Goal: Information Seeking & Learning: Learn about a topic

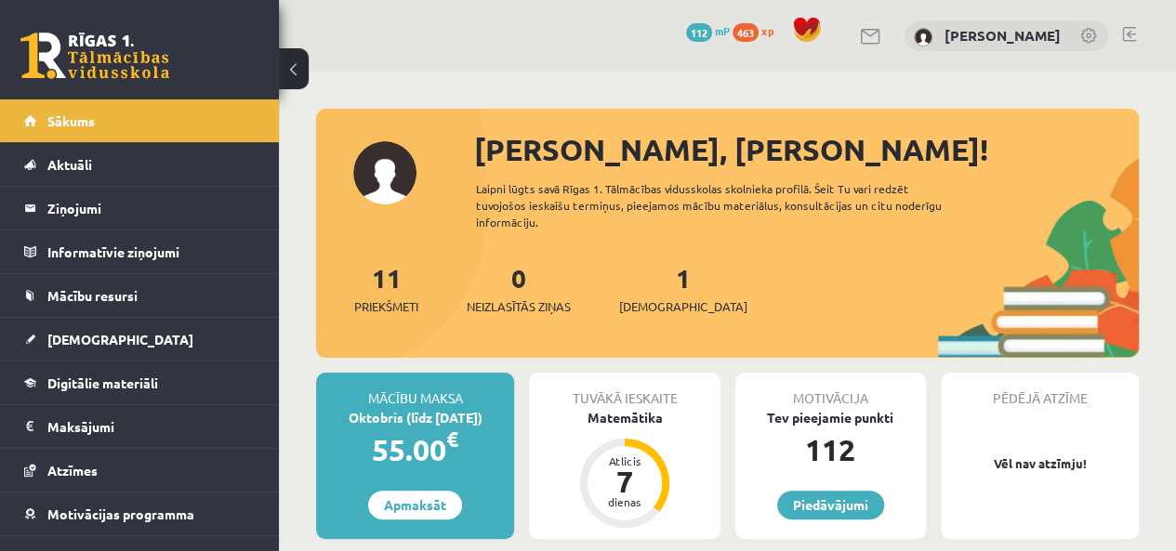
click at [654, 280] on link "1 Ieskaites" at bounding box center [683, 288] width 128 height 55
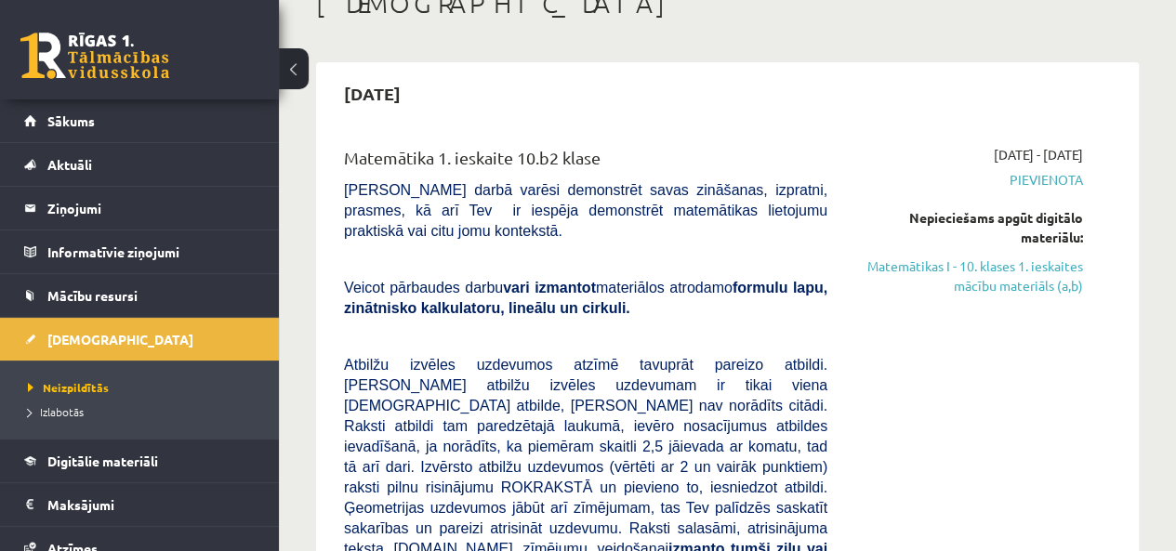
scroll to position [93, 0]
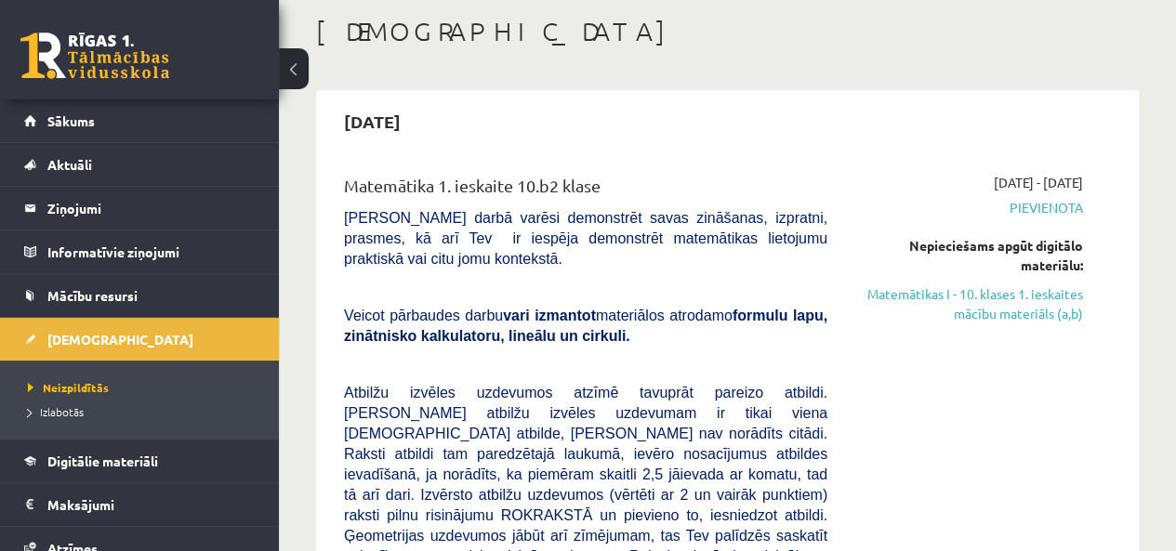
click at [970, 298] on link "Matemātikas I - 10. klases 1. ieskaites mācību materiāls (a,b)" at bounding box center [969, 303] width 228 height 39
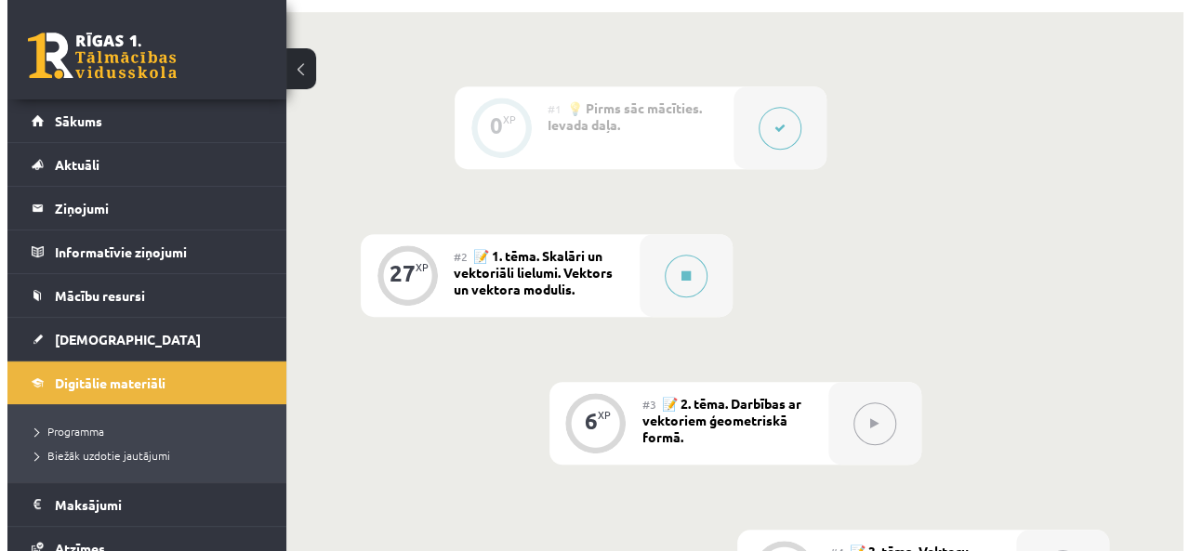
scroll to position [372, 0]
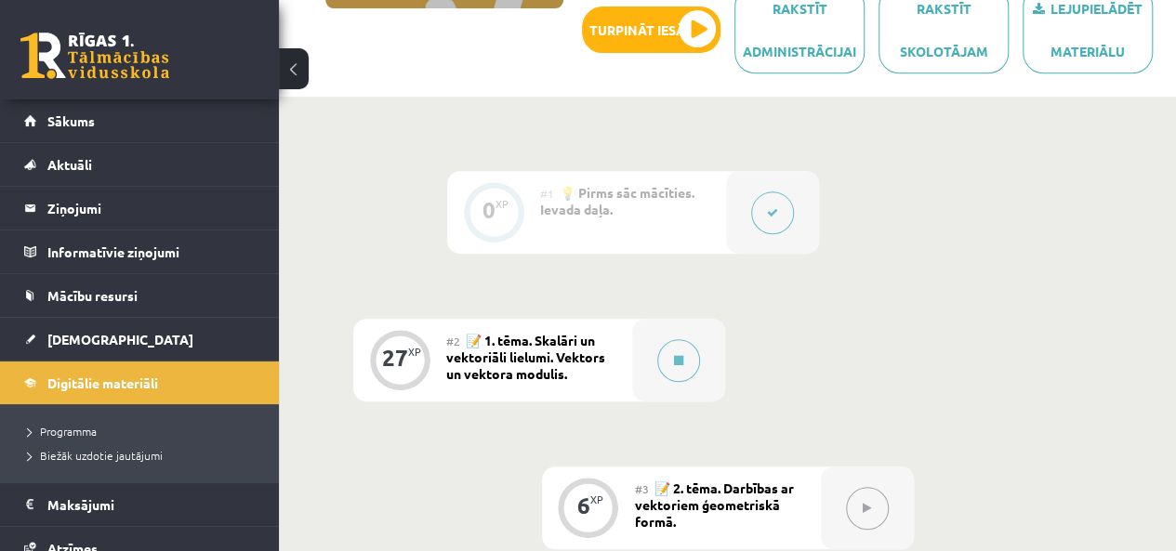
click at [688, 363] on button at bounding box center [678, 360] width 43 height 43
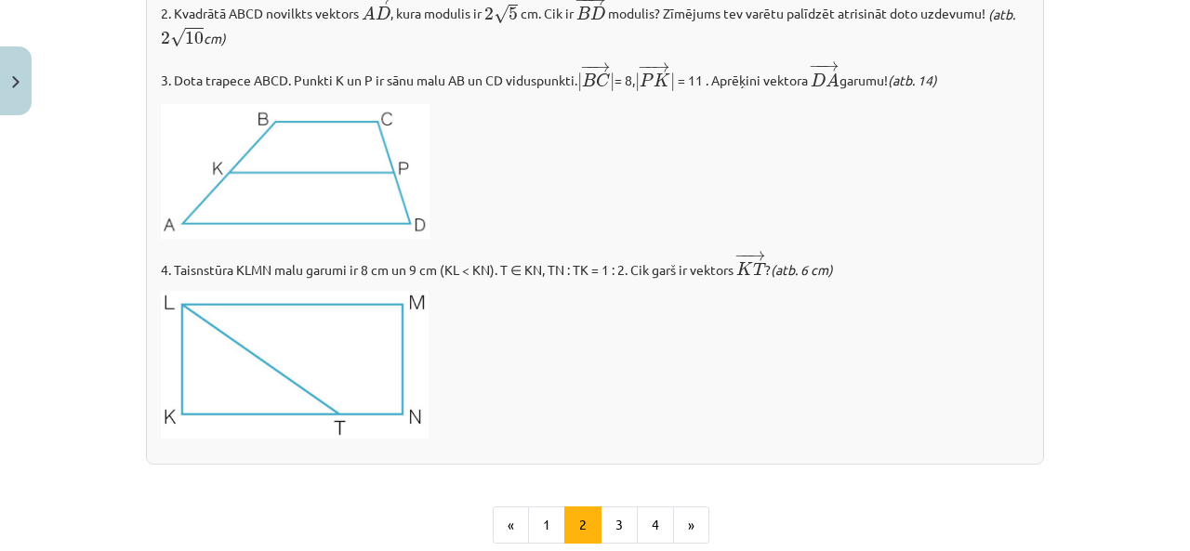
scroll to position [2231, 0]
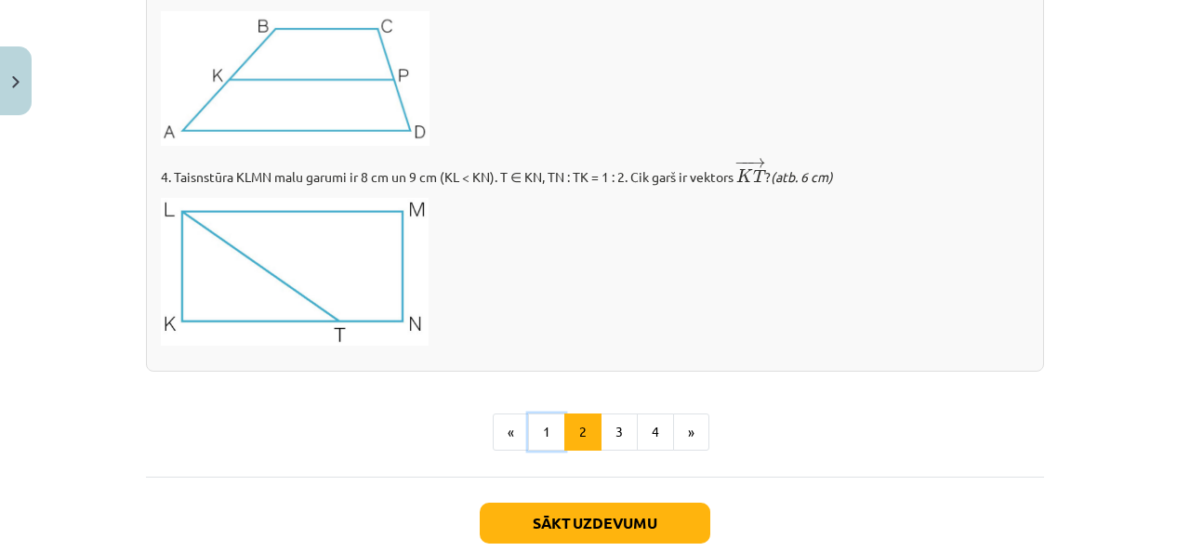
click at [547, 432] on button "1" at bounding box center [546, 432] width 37 height 37
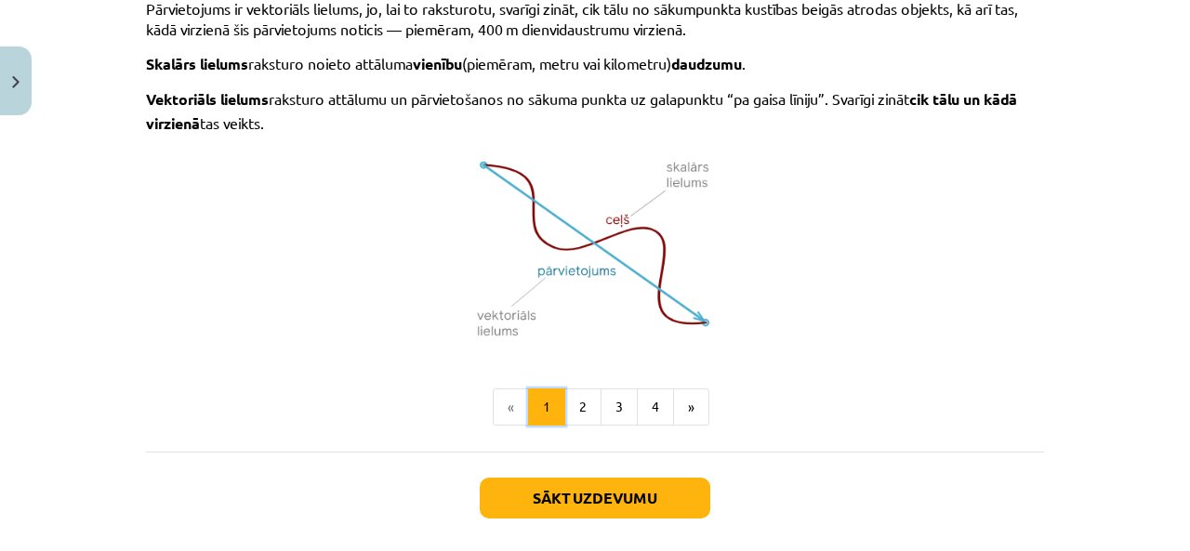
scroll to position [1359, 0]
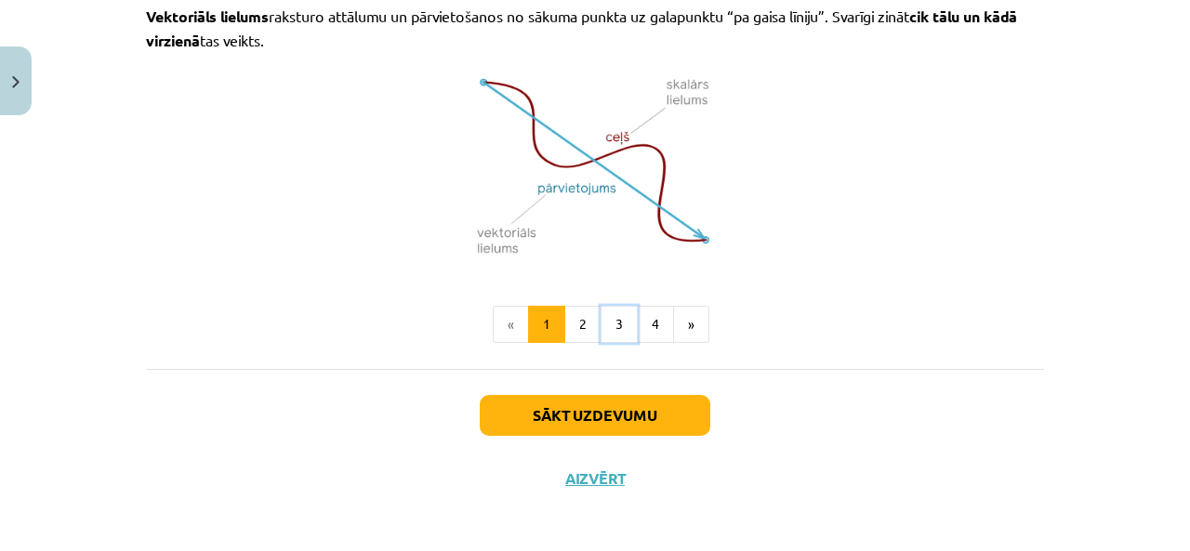
click at [617, 317] on button "3" at bounding box center [619, 324] width 37 height 37
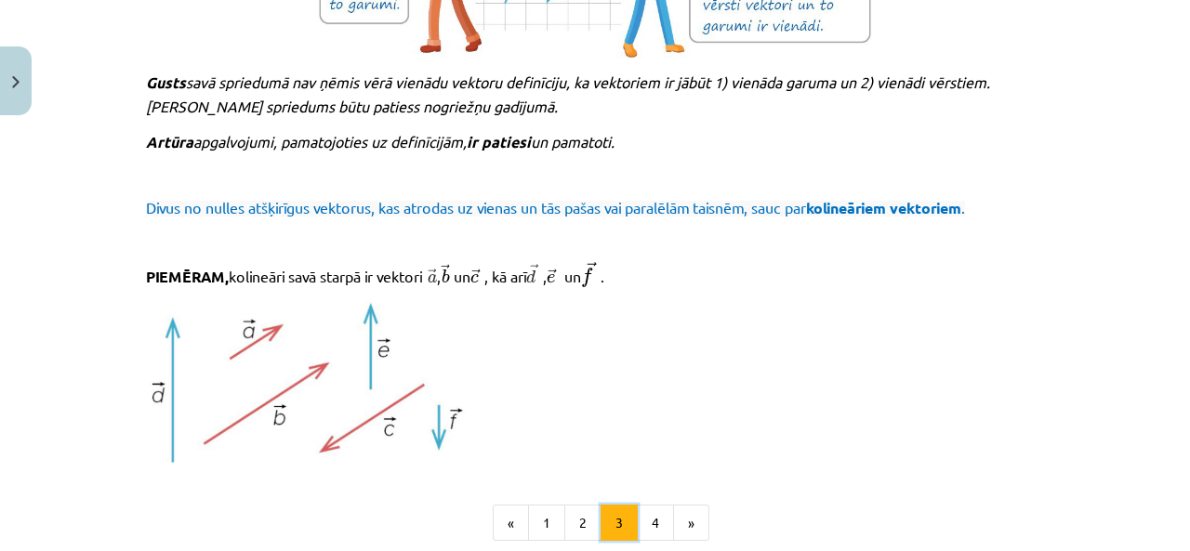
scroll to position [2077, 0]
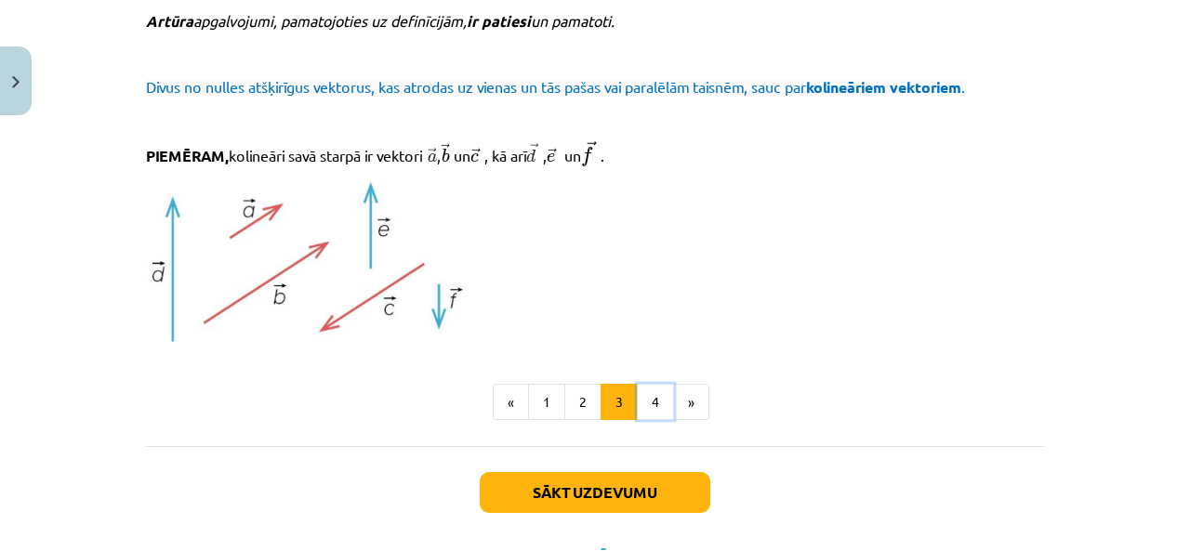
click at [646, 402] on button "4" at bounding box center [655, 402] width 37 height 37
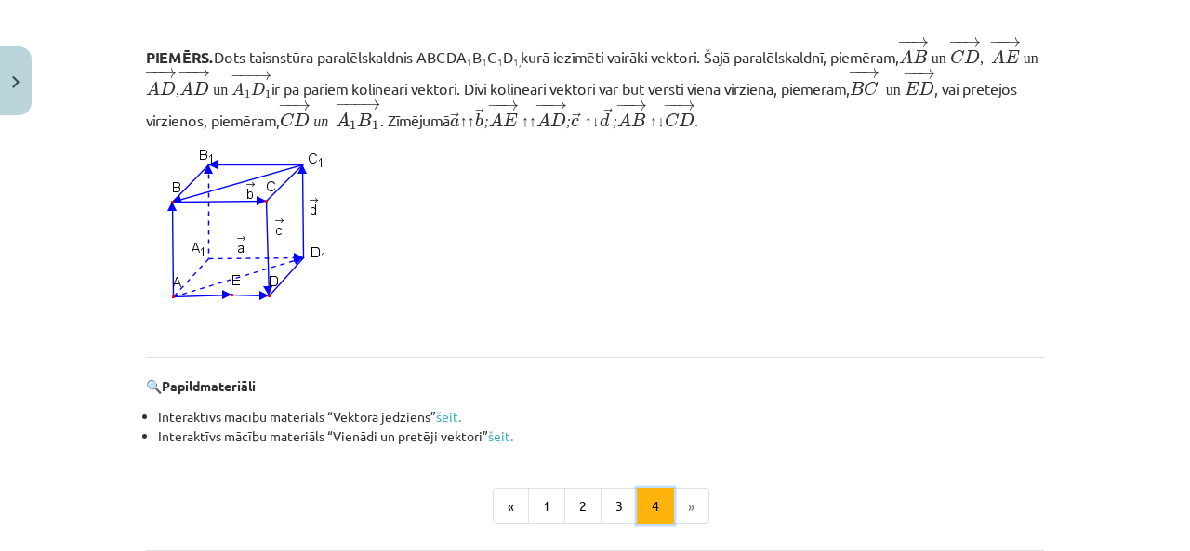
scroll to position [1795, 0]
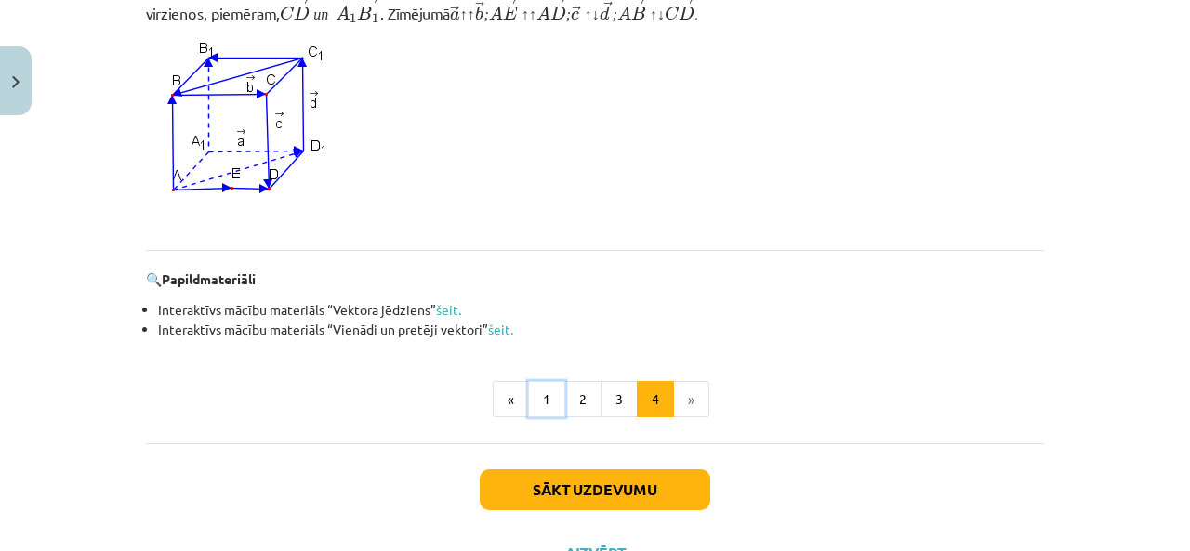
click at [537, 399] on button "1" at bounding box center [546, 399] width 37 height 37
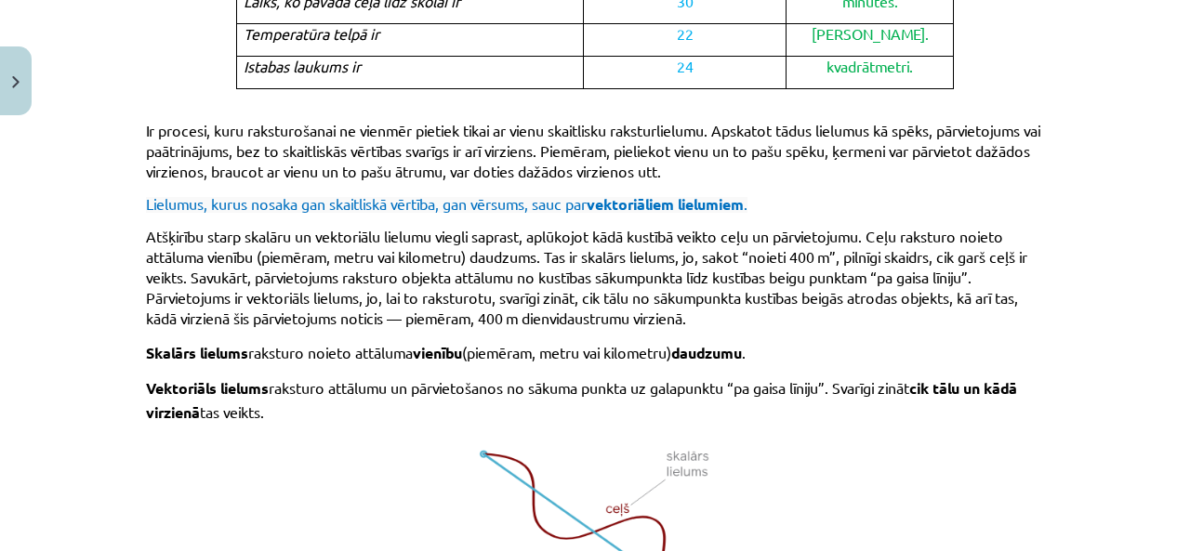
scroll to position [1359, 0]
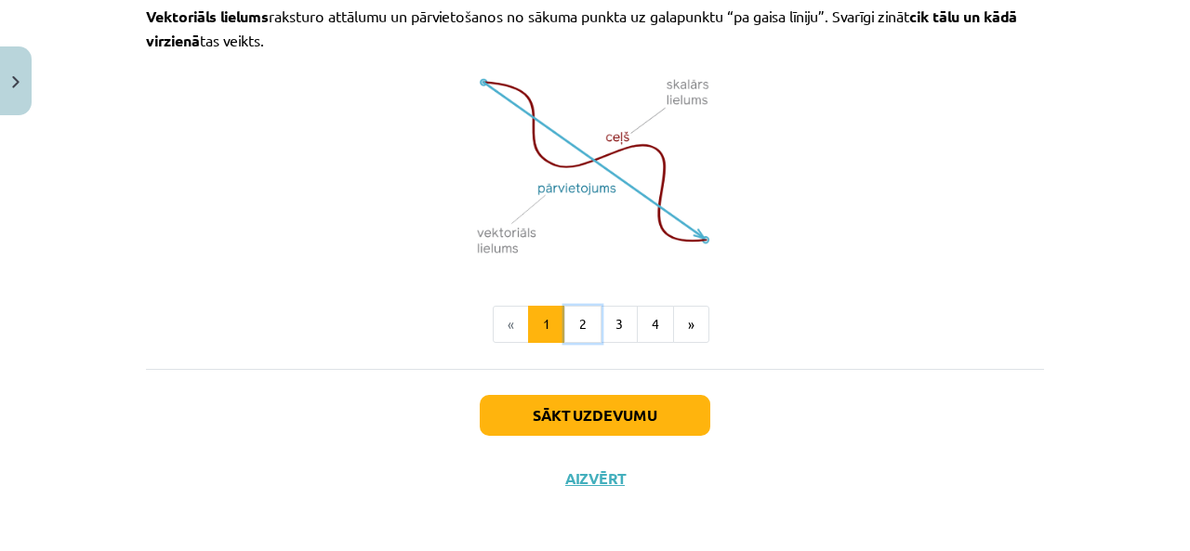
click at [580, 316] on button "2" at bounding box center [582, 324] width 37 height 37
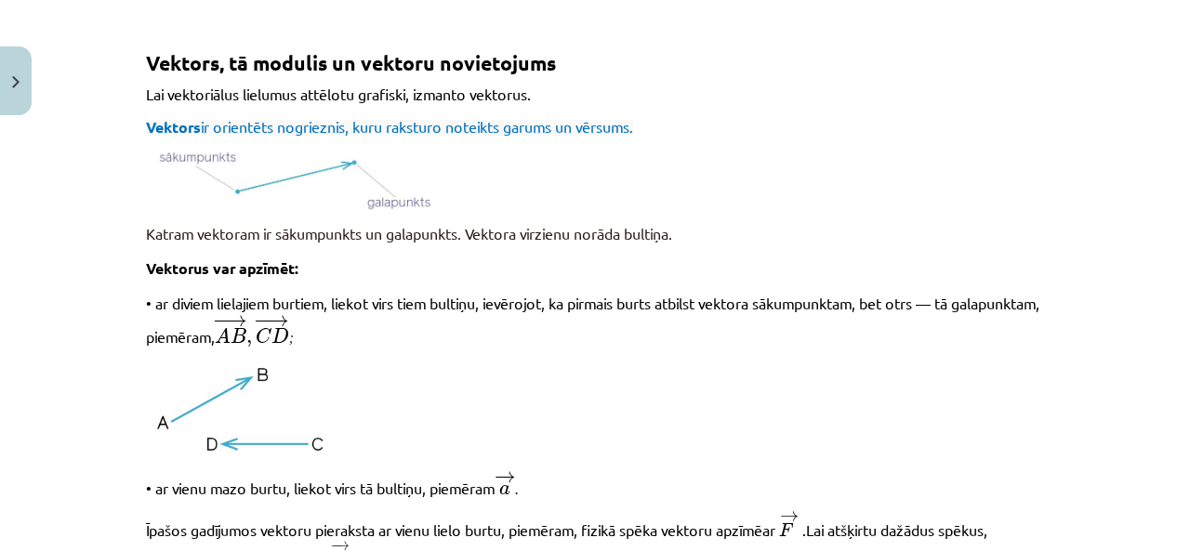
scroll to position [332, 0]
click at [828, 155] on p at bounding box center [595, 182] width 898 height 62
click at [833, 118] on p "Vektors ir orientēts nogrieznis, kuru raksturo noteikts garums un vērsums." at bounding box center [595, 128] width 898 height 20
click at [655, 310] on p "• ar diviem lielajiem burtiem, liekot virs tiem bultiņu, ievērojot, ka pirmais …" at bounding box center [595, 322] width 898 height 58
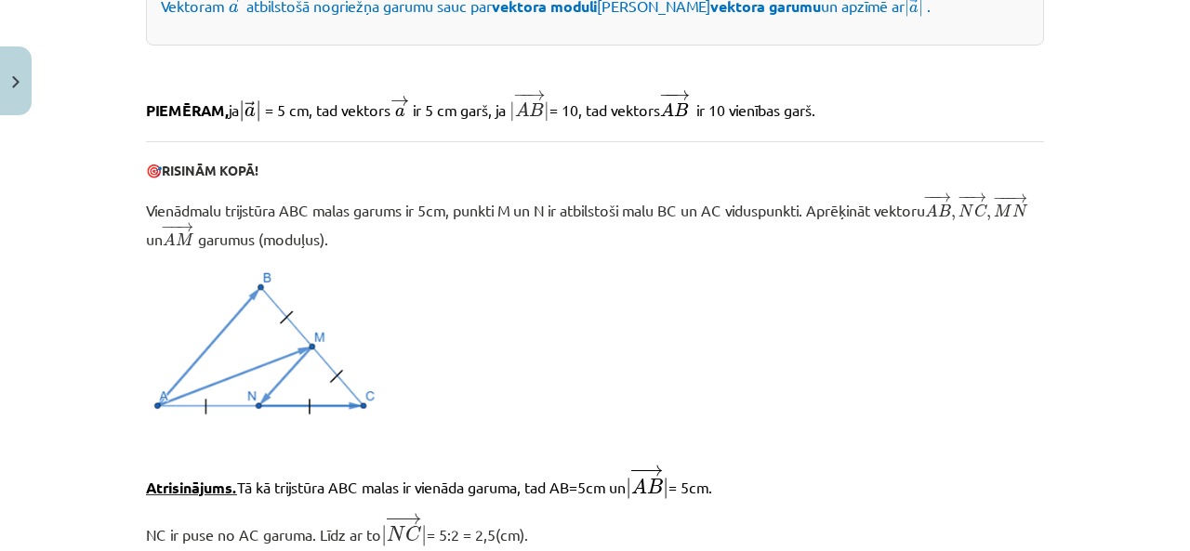
scroll to position [1541, 0]
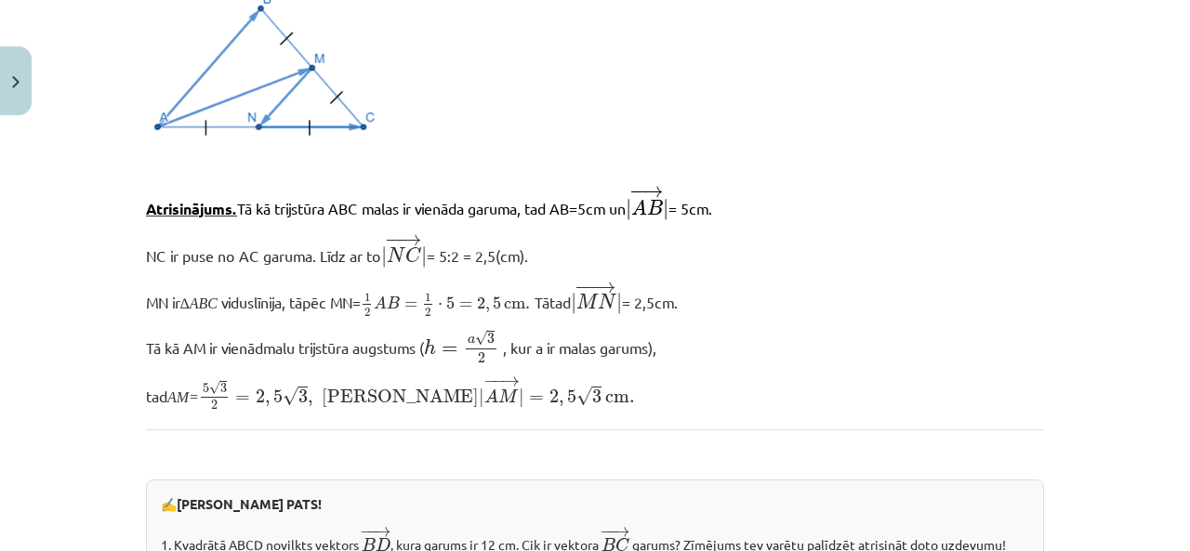
click at [108, 228] on div "Mācību tēma: Matemātikas i - 10. klases 1. ieskaites mācību materiāls (a,b) #2 …" at bounding box center [595, 275] width 1190 height 551
click at [577, 133] on p at bounding box center [595, 63] width 898 height 160
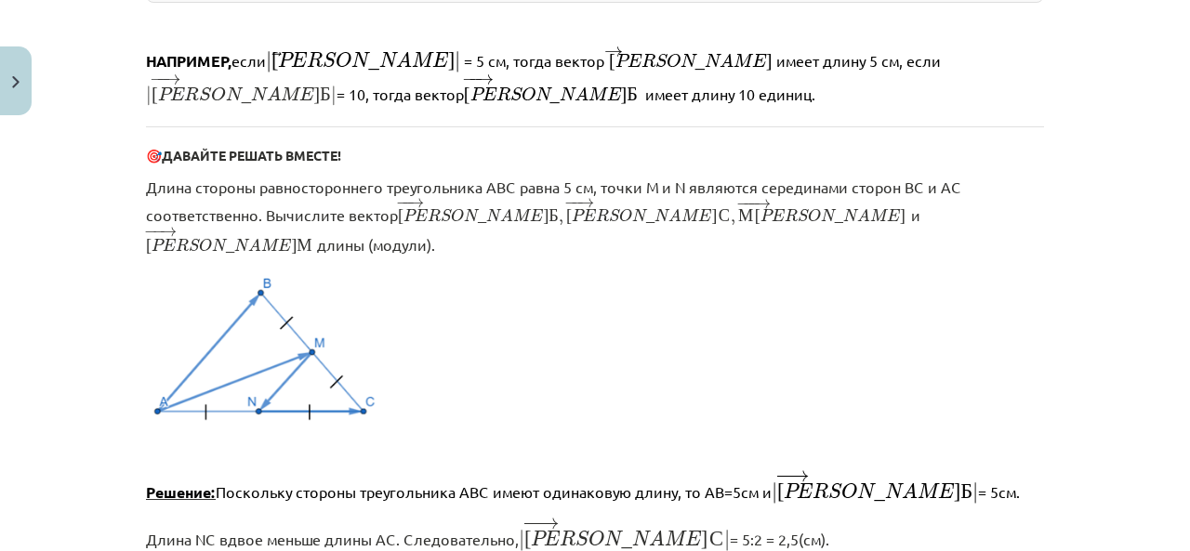
scroll to position [1406, 0]
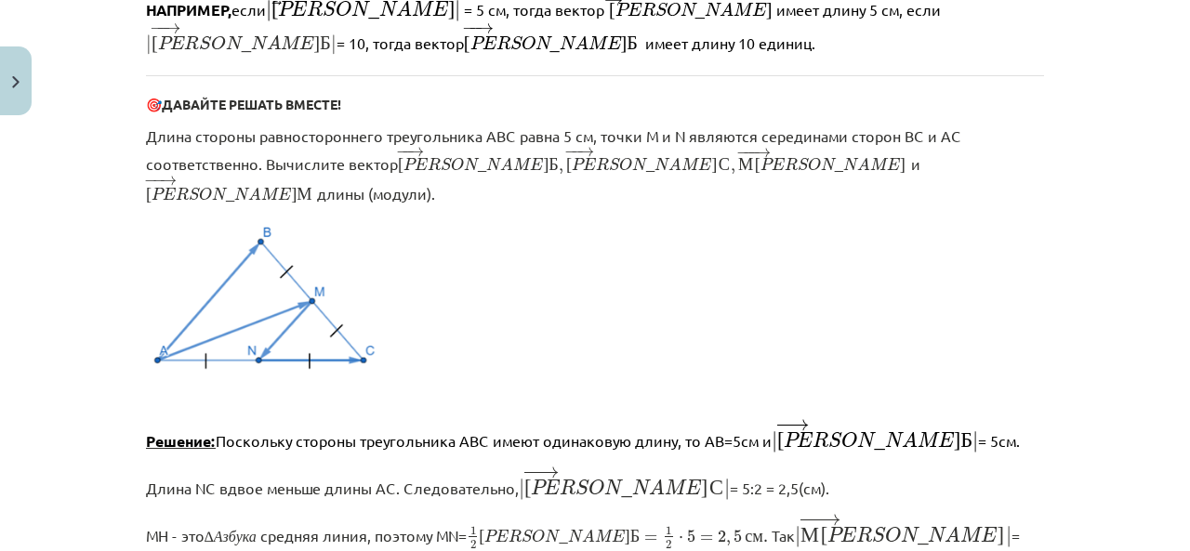
click at [594, 217] on p at bounding box center [595, 297] width 898 height 160
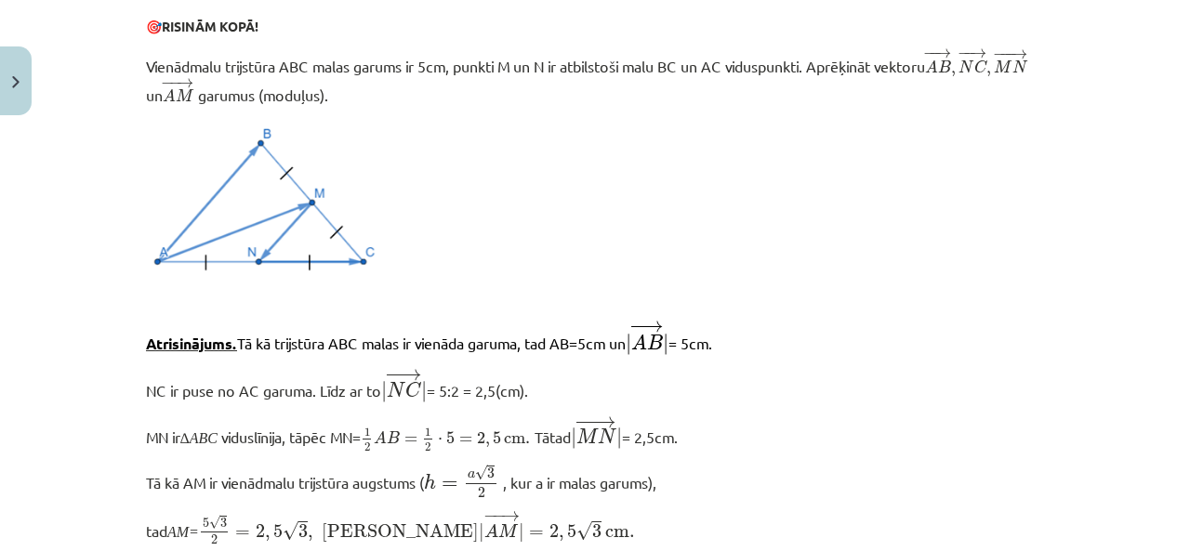
scroll to position [1355, 0]
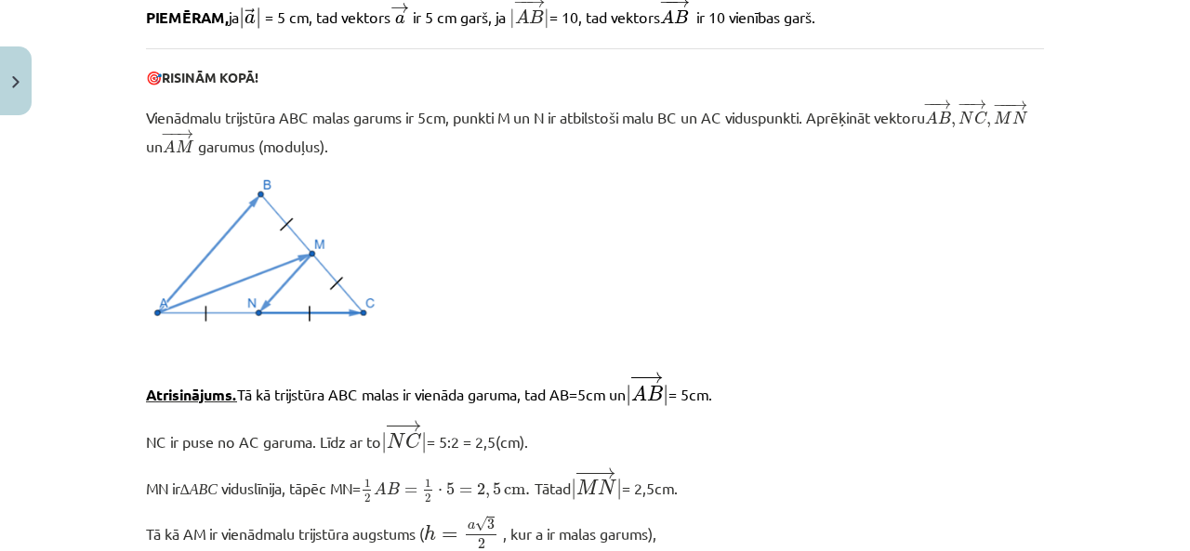
click at [730, 178] on p at bounding box center [595, 249] width 898 height 160
click at [595, 199] on p at bounding box center [595, 249] width 898 height 160
click at [485, 223] on p at bounding box center [595, 249] width 898 height 160
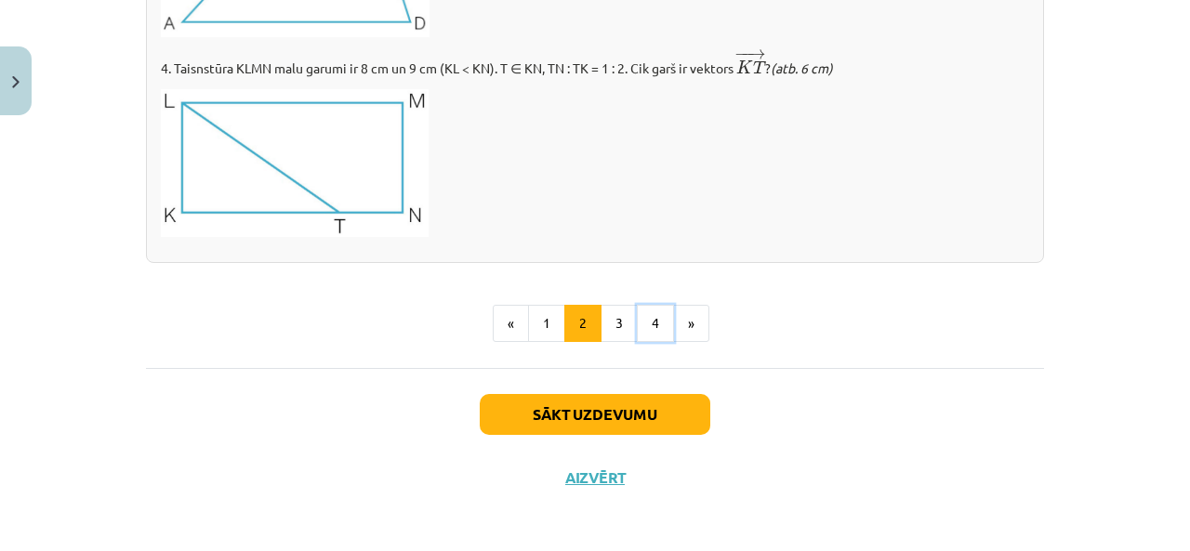
click at [649, 317] on button "4" at bounding box center [655, 323] width 37 height 37
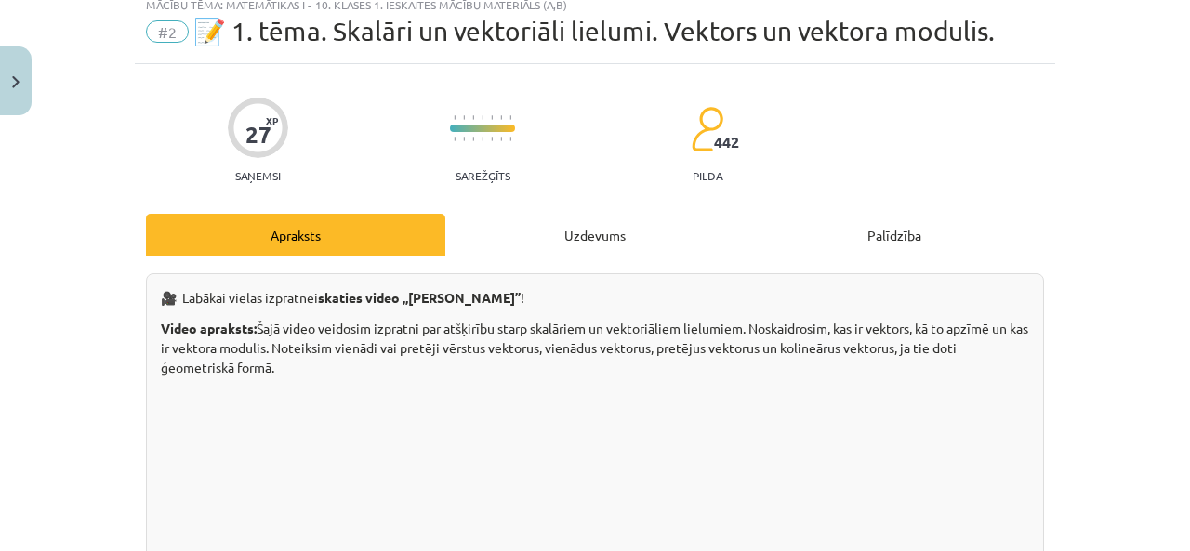
scroll to position [15, 0]
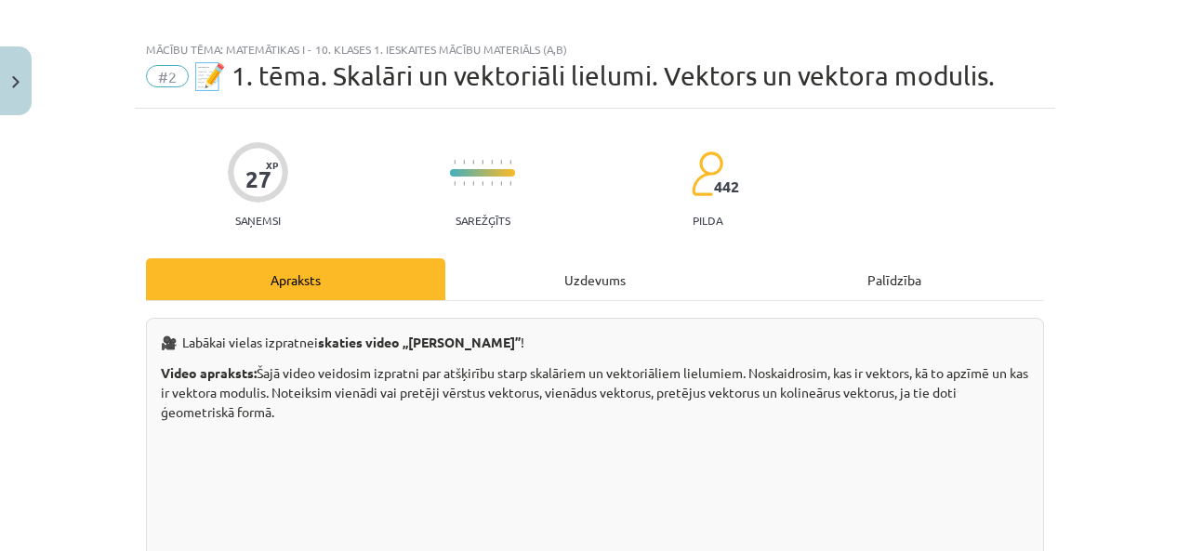
click at [1093, 163] on div "Mācību tēma: Matemātikas i - 10. klases 1. ieskaites mācību materiāls (a,b) #2 …" at bounding box center [595, 275] width 1190 height 551
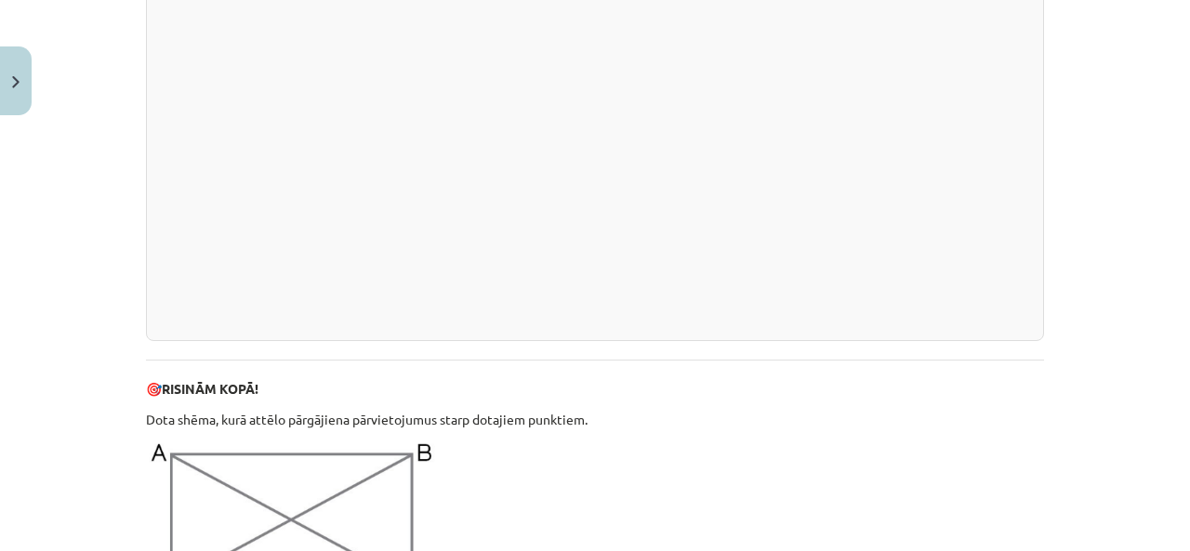
scroll to position [387, 0]
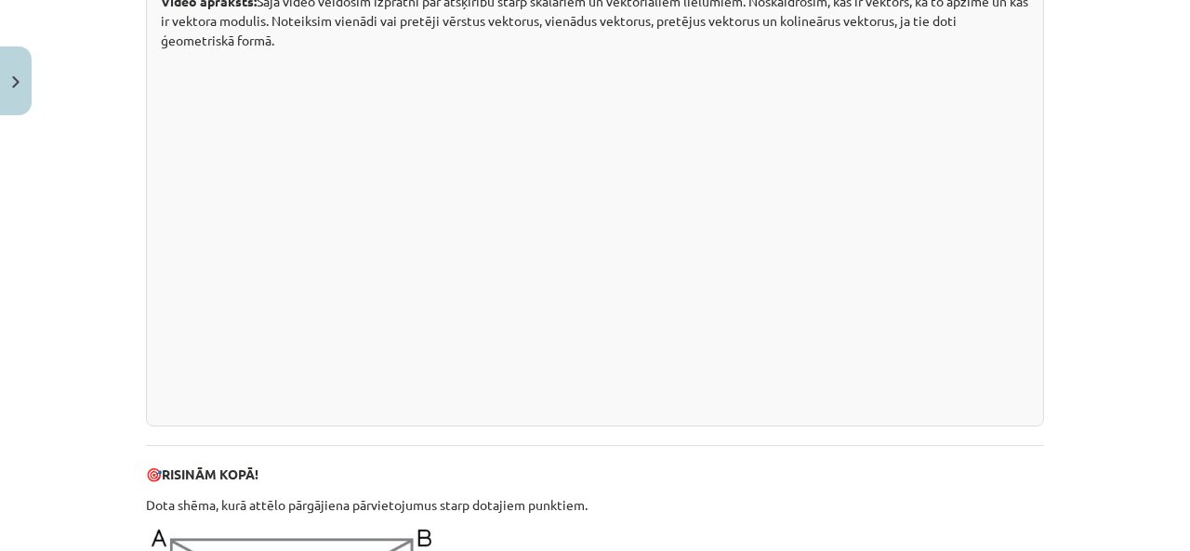
click at [730, 475] on p "🎯 RISINĀM KOPĀ!" at bounding box center [595, 475] width 898 height 20
click at [730, 468] on p "🎯 RISINĀM KOPĀ!" at bounding box center [595, 475] width 898 height 20
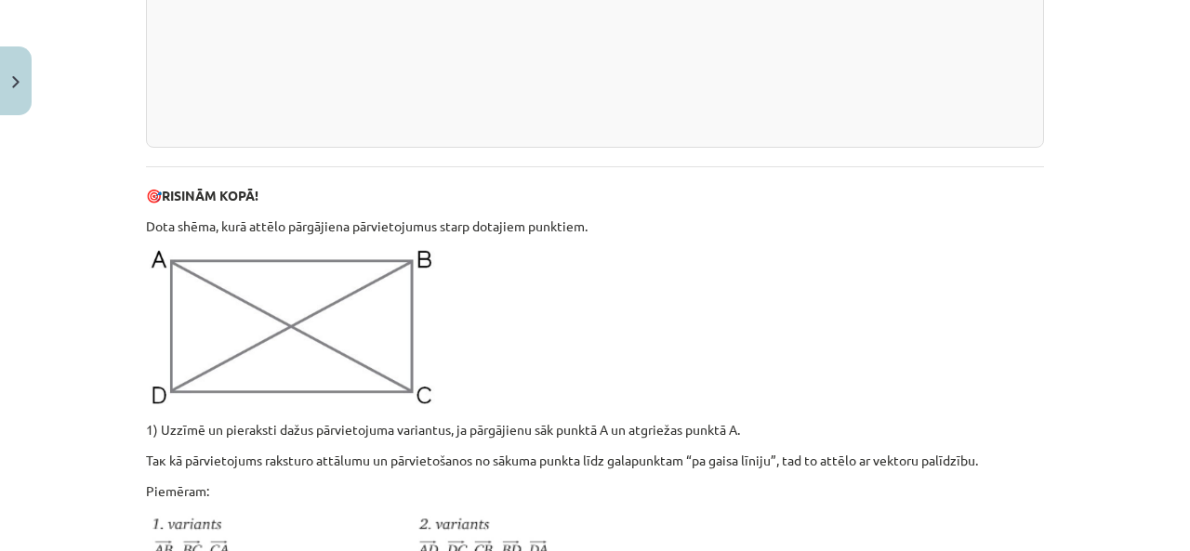
scroll to position [573, 0]
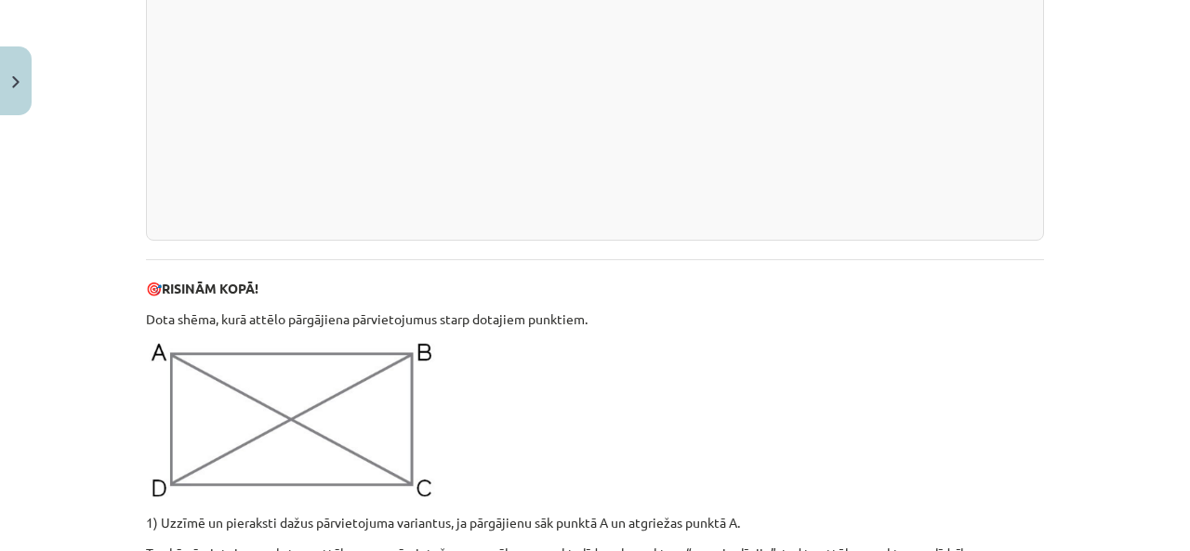
click at [939, 340] on p at bounding box center [595, 421] width 898 height 162
click at [102, 202] on div "Mācību tēma: Matemātikas i - 10. klases 1. ieskaites mācību materiāls (a,b) #2 …" at bounding box center [595, 275] width 1190 height 551
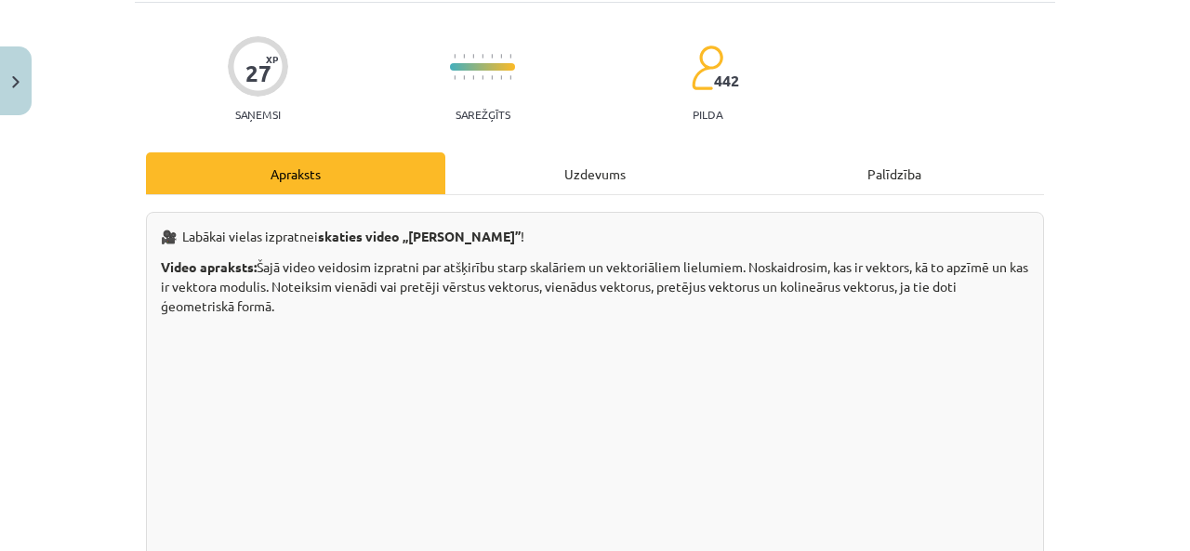
scroll to position [108, 0]
